Goal: Consume media (video, audio): Consume media (video, audio)

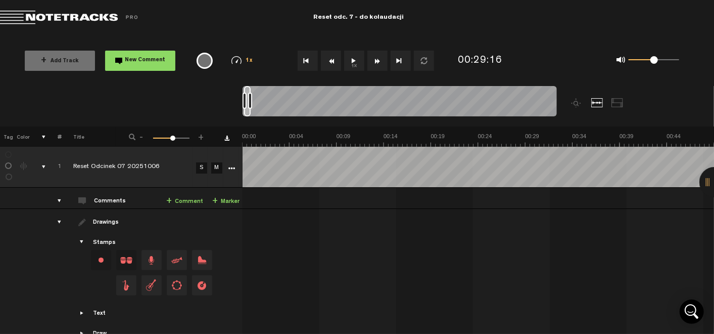
scroll to position [0, 1]
click at [356, 60] on button "1x" at bounding box center [354, 61] width 20 height 20
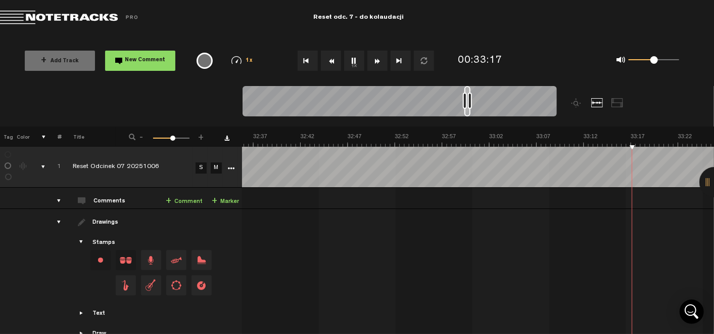
click at [361, 64] on button "1x" at bounding box center [354, 61] width 20 height 20
click at [505, 21] on md-toolbar "Exit Project Reset odc. 7 - do kolaudacji" at bounding box center [357, 17] width 714 height 35
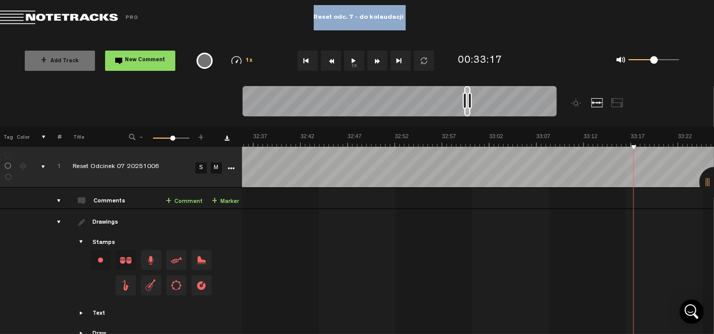
click at [505, 21] on md-toolbar "Exit Project Reset odc. 7 - do kolaudacji" at bounding box center [357, 17] width 714 height 35
drag, startPoint x: 505, startPoint y: 21, endPoint x: 505, endPoint y: 16, distance: 5.6
click at [505, 21] on md-toolbar "Exit Project Reset odc. 7 - do kolaudacji" at bounding box center [357, 17] width 714 height 35
click at [505, 16] on md-toolbar "Exit Project Reset odc. 7 - do kolaudacji" at bounding box center [357, 17] width 714 height 35
click at [353, 63] on button "1x" at bounding box center [354, 61] width 20 height 20
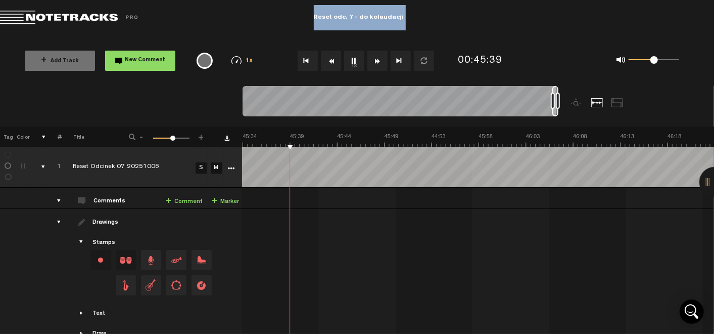
scroll to position [0, 25918]
click at [358, 56] on button "1x" at bounding box center [354, 61] width 20 height 20
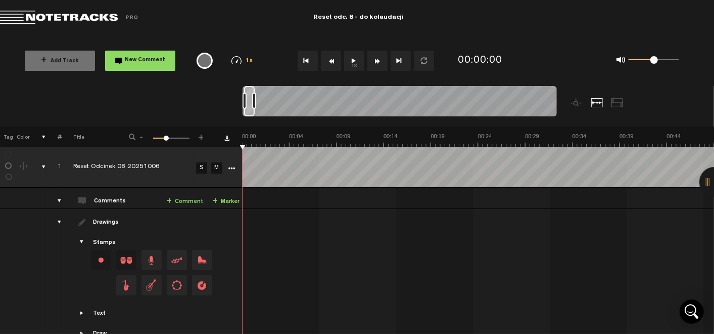
click at [355, 56] on button "1x" at bounding box center [354, 61] width 20 height 20
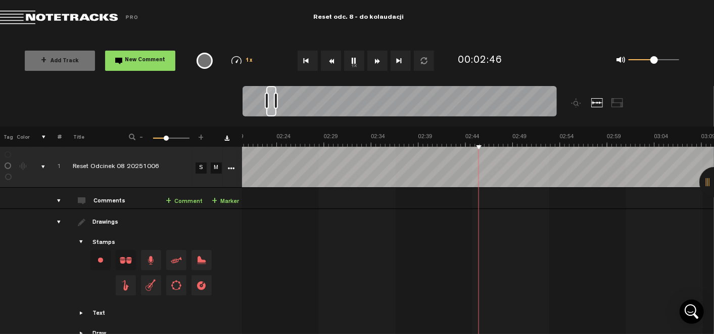
scroll to position [0, 1334]
click at [357, 58] on button "1x" at bounding box center [354, 61] width 20 height 20
click at [353, 62] on button "1x" at bounding box center [354, 61] width 20 height 20
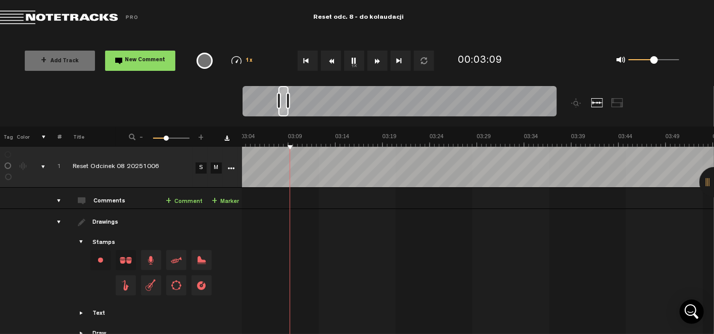
scroll to position [0, 1747]
click at [350, 62] on button "1x" at bounding box center [354, 61] width 20 height 20
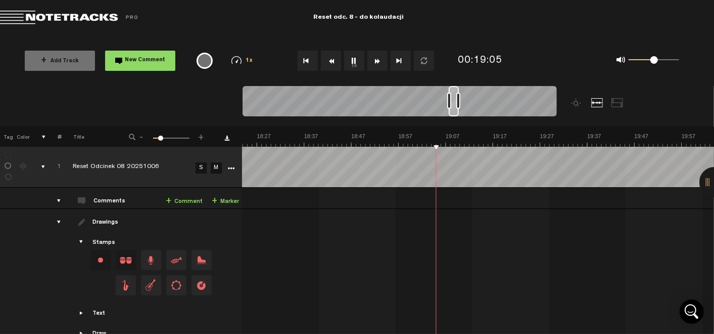
scroll to position [0, 0]
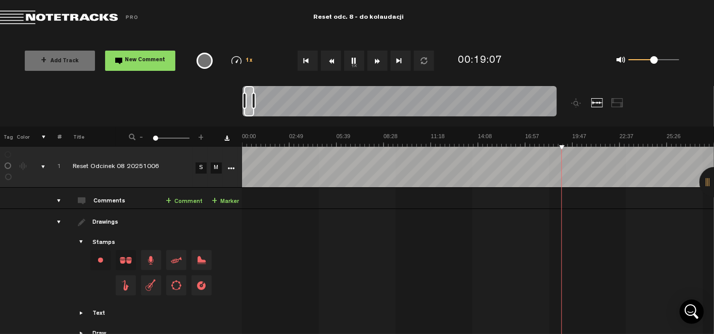
drag, startPoint x: 164, startPoint y: 138, endPoint x: 139, endPoint y: 140, distance: 25.3
click at [139, 140] on div "- 1 100 1 +" at bounding box center [167, 137] width 100 height 10
drag, startPoint x: 154, startPoint y: 140, endPoint x: 159, endPoint y: 140, distance: 5.6
click at [159, 140] on span at bounding box center [159, 137] width 5 height 5
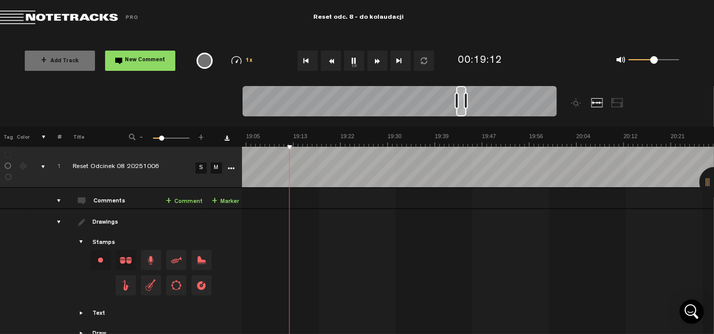
scroll to position [0, 6369]
click at [161, 140] on div "1 100 20" at bounding box center [171, 138] width 36 height 2
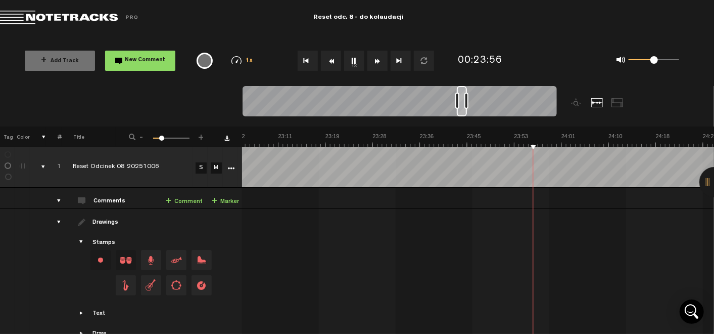
scroll to position [0, 7706]
click at [356, 59] on button "1x" at bounding box center [354, 61] width 20 height 20
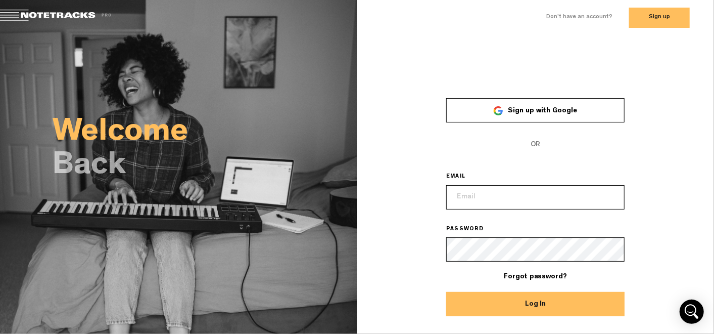
type input "jacek.skolimowski@gmail.com"
click at [500, 304] on button "Log In" at bounding box center [535, 304] width 178 height 24
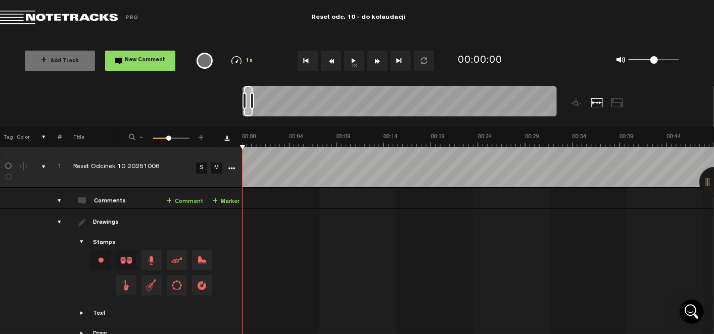
click at [351, 68] on button "1x" at bounding box center [354, 61] width 20 height 20
click at [137, 137] on span "-" at bounding box center [141, 135] width 8 height 6
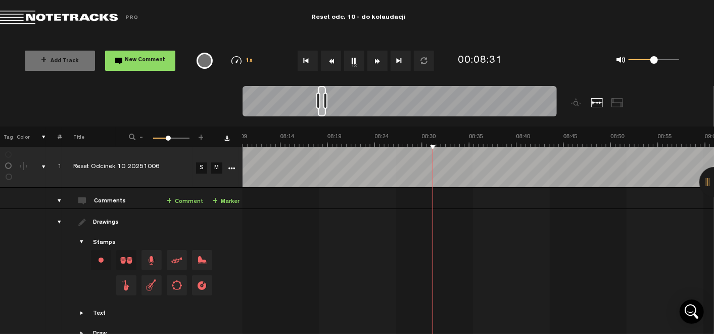
click at [137, 137] on span "-" at bounding box center [141, 135] width 8 height 6
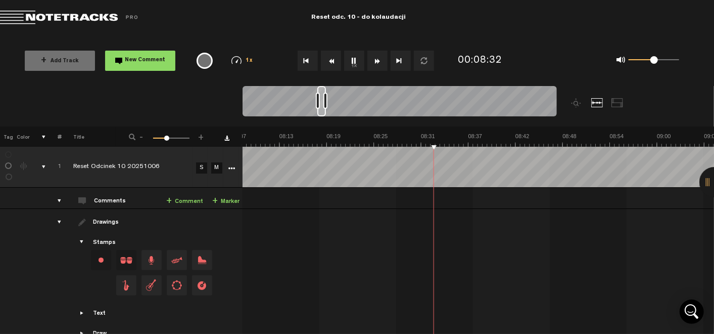
click at [137, 137] on span "-" at bounding box center [141, 135] width 8 height 6
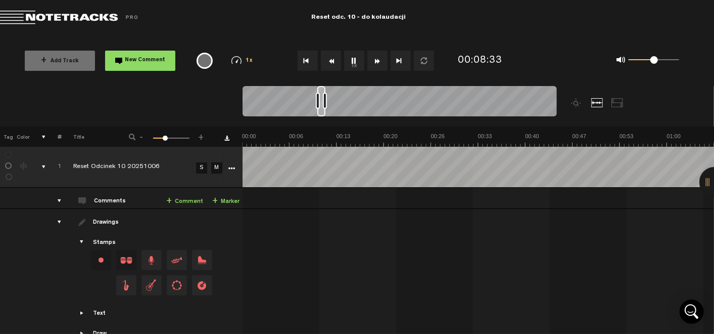
click at [137, 137] on span "-" at bounding box center [141, 135] width 8 height 6
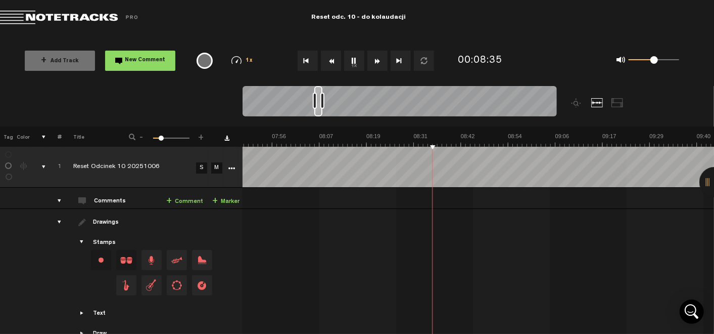
scroll to position [0, 0]
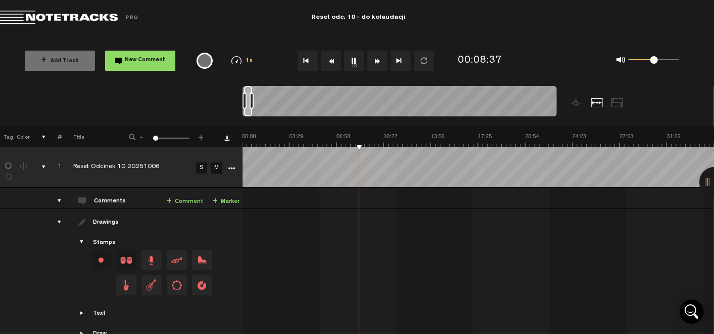
drag, startPoint x: 165, startPoint y: 135, endPoint x: 148, endPoint y: 137, distance: 16.7
click at [148, 137] on div "- 1 100 1 +" at bounding box center [167, 137] width 100 height 10
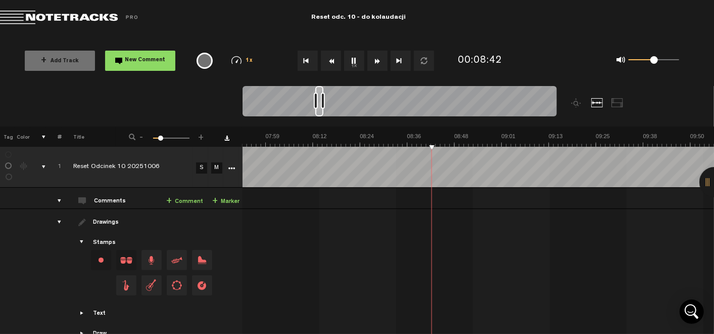
click at [160, 139] on span at bounding box center [160, 137] width 5 height 5
click at [362, 65] on button "1x" at bounding box center [354, 61] width 20 height 20
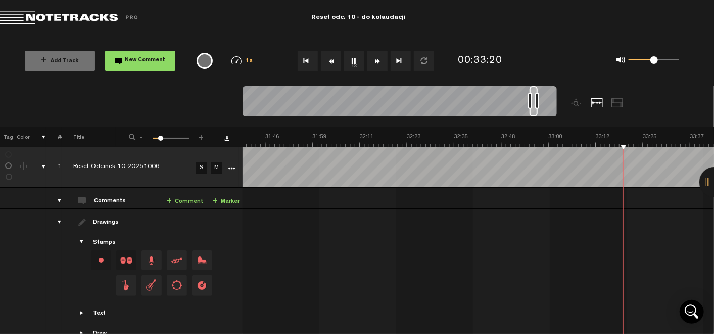
click at [357, 62] on button "1x" at bounding box center [354, 61] width 20 height 20
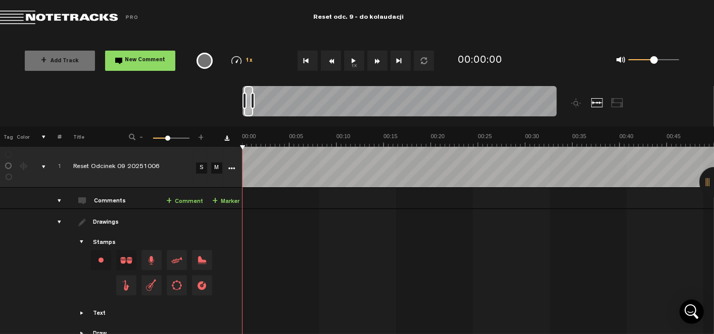
click at [354, 53] on button "1x" at bounding box center [354, 61] width 20 height 20
